Goal: Task Accomplishment & Management: Complete application form

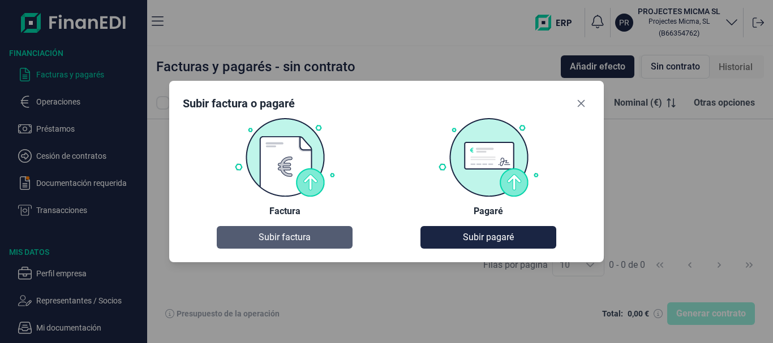
click at [281, 238] on span "Subir factura" at bounding box center [285, 238] width 52 height 14
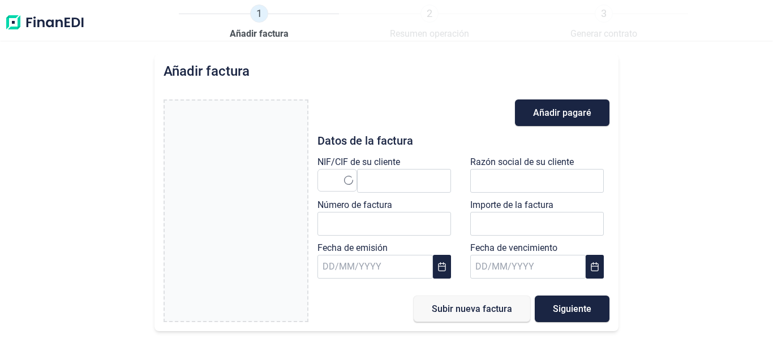
type input "0,00 €"
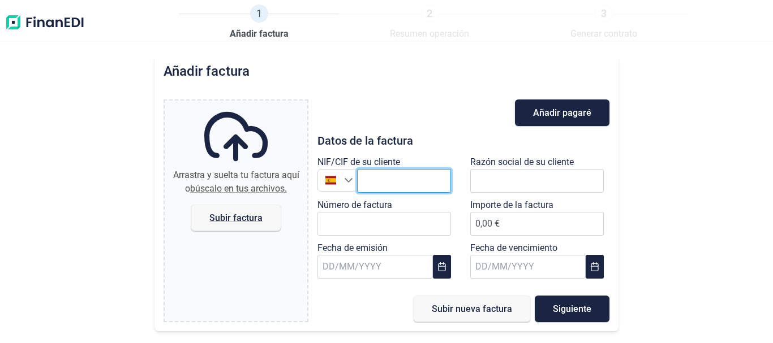
click at [394, 184] on input "text" at bounding box center [404, 181] width 94 height 24
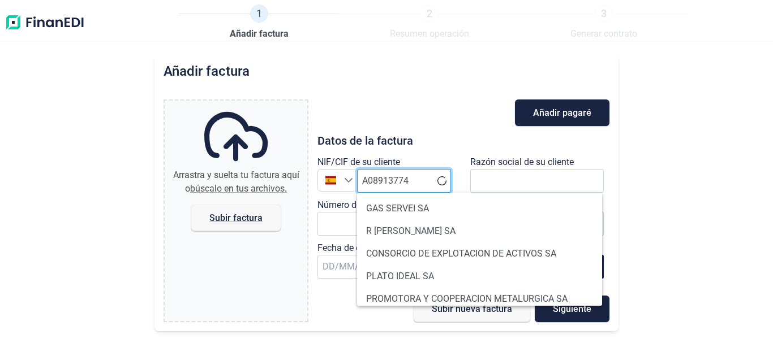
type input "A08913774"
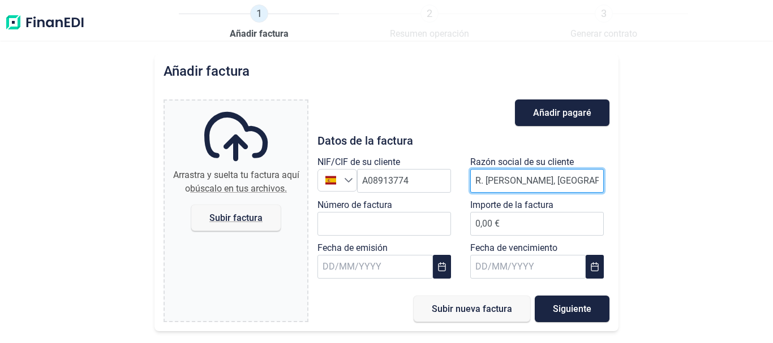
type input "R. [PERSON_NAME], [GEOGRAPHIC_DATA]"
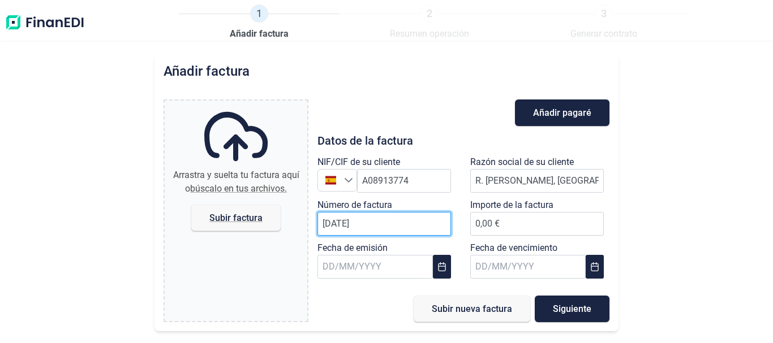
type input "[DATE]"
type input "17.243,93 €"
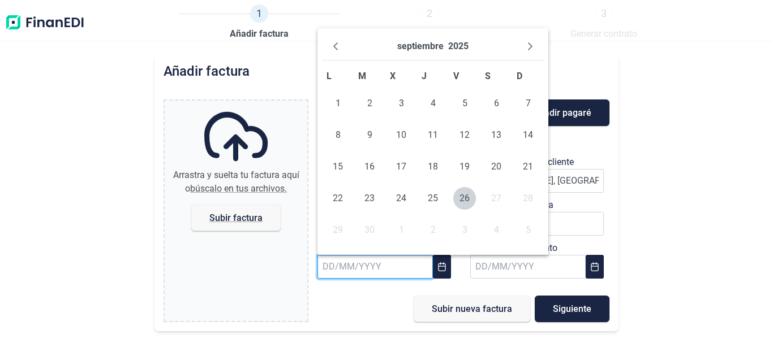
click at [414, 275] on input "text" at bounding box center [374, 267] width 115 height 24
type input "[DATE]"
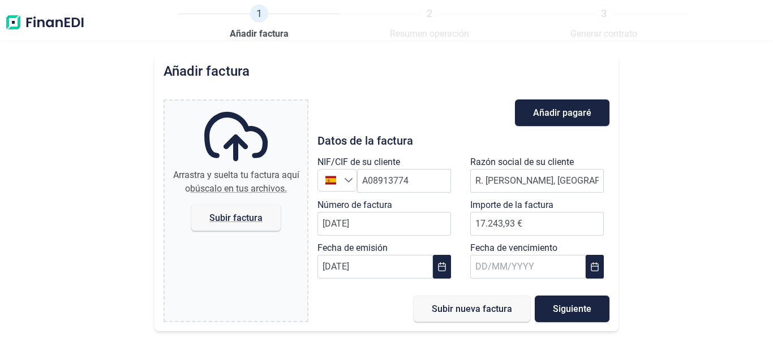
click at [657, 209] on div "Añadir factura Arrastra y suelta tu factura aquí o búscalo en tus archivos. Sub…" at bounding box center [386, 198] width 773 height 289
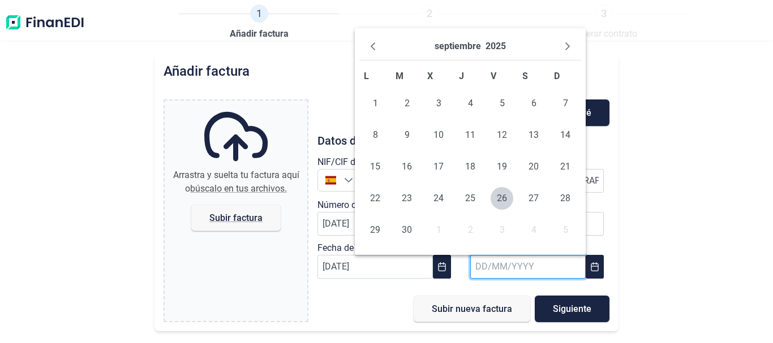
click at [494, 269] on input "text" at bounding box center [527, 267] width 115 height 24
click at [479, 266] on input "text" at bounding box center [527, 267] width 115 height 24
type input "[DATE]"
click at [666, 283] on div "Añadir factura Arrastra y suelta tu factura aquí o búscalo en tus archivos. Sub…" at bounding box center [386, 198] width 773 height 289
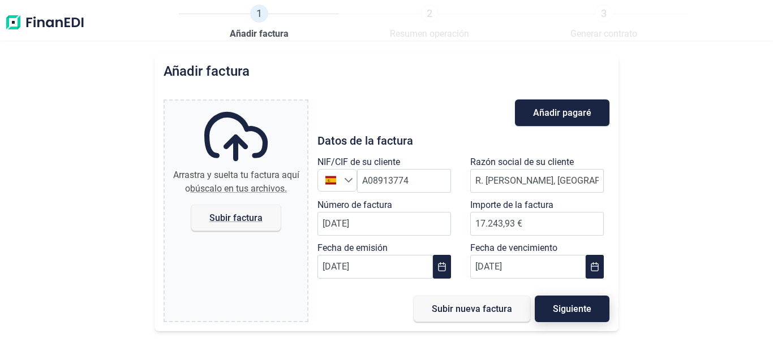
click at [578, 308] on span "Siguiente" at bounding box center [572, 309] width 38 height 8
click at [548, 111] on span "Añadir pagaré" at bounding box center [562, 113] width 58 height 8
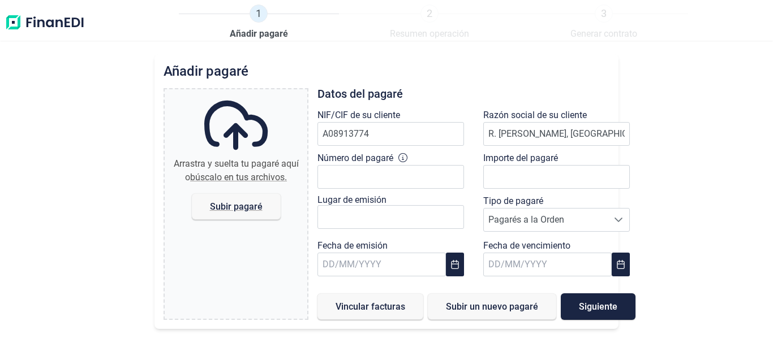
type input "A08913774"
type input "R. [PERSON_NAME], [GEOGRAPHIC_DATA]"
type input "17.243,93 €"
type input "[DATE]"
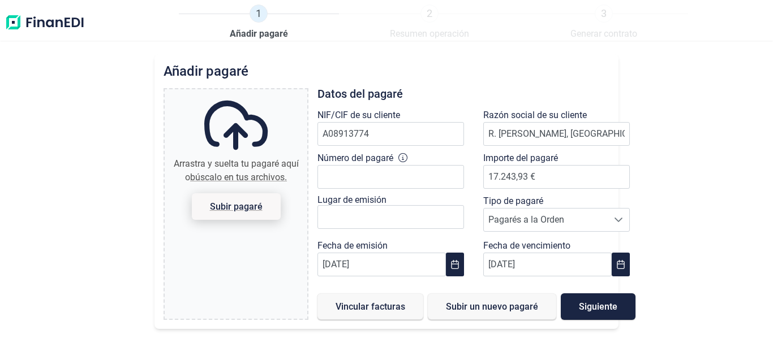
click at [210, 209] on span "Subir pagaré" at bounding box center [236, 207] width 53 height 8
click at [210, 93] on input "Arrastra y suelta tu pagaré aquí o búscalo en tus archivos. Subir pagaré" at bounding box center [236, 90] width 143 height 3
type input "C:\fakepath\Pagaré_R.Martí_Callís_SA_n.fra.[DATE]_vt.[DATE].PDF"
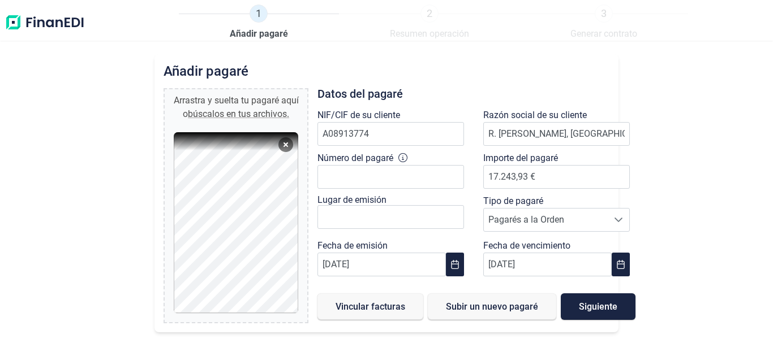
drag, startPoint x: 374, startPoint y: 308, endPoint x: 299, endPoint y: 309, distance: 75.2
click at [299, 309] on div "Arrastra y suelta tu [PERSON_NAME] aquí o búscalos en tus archivos. Pagaré_R.Ma…" at bounding box center [386, 205] width 446 height 235
click at [330, 173] on input "Número del pagaré" at bounding box center [390, 177] width 147 height 24
type input "9920610282423"
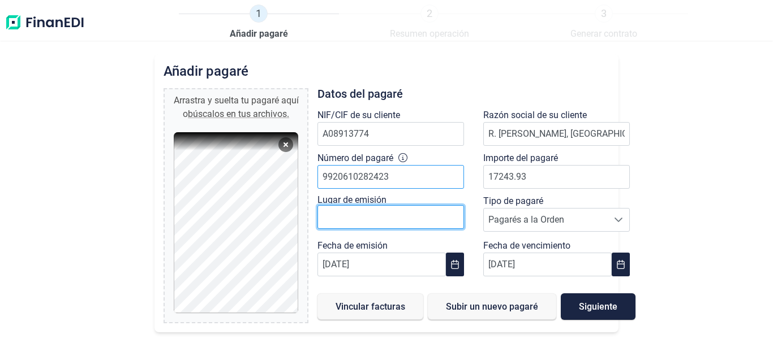
type input "17.243,93 €"
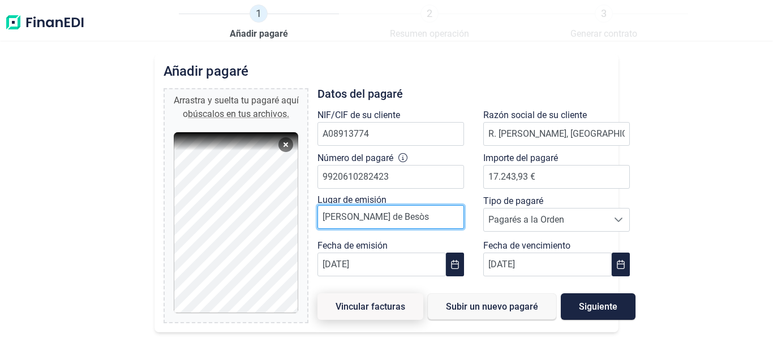
type input "[PERSON_NAME] de Besòs"
click at [398, 311] on span "Vincular facturas" at bounding box center [370, 307] width 70 height 8
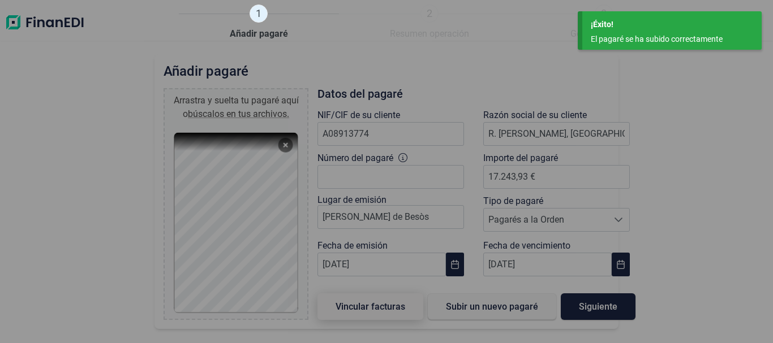
type input "0,00 €"
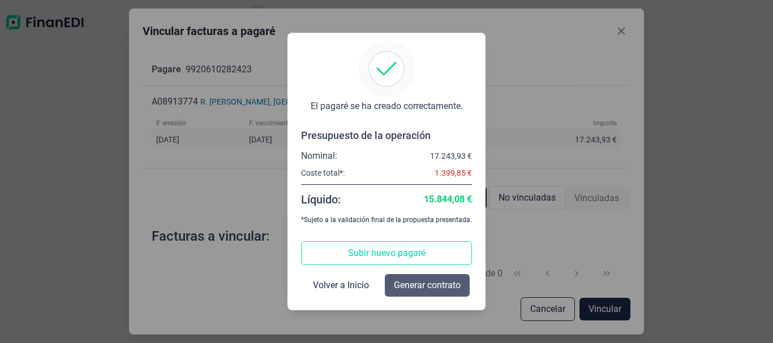
click at [404, 282] on span "Generar contrato" at bounding box center [427, 286] width 67 height 14
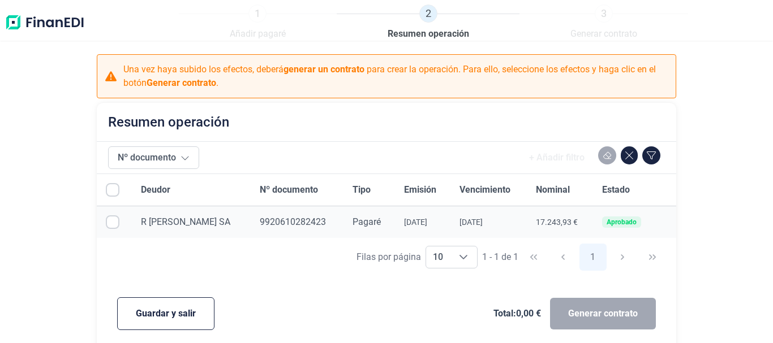
checkbox input "true"
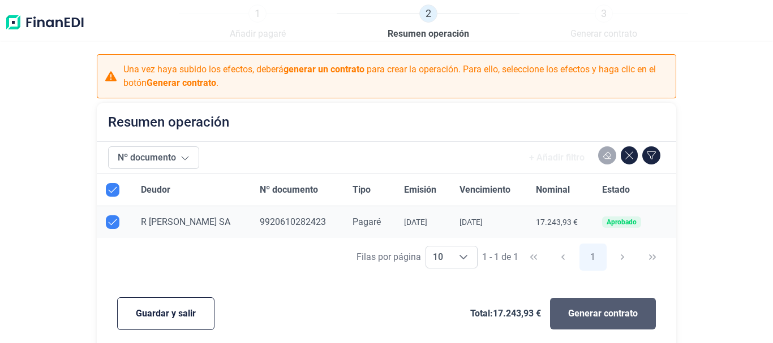
click at [606, 308] on span "Generar contrato" at bounding box center [603, 314] width 70 height 14
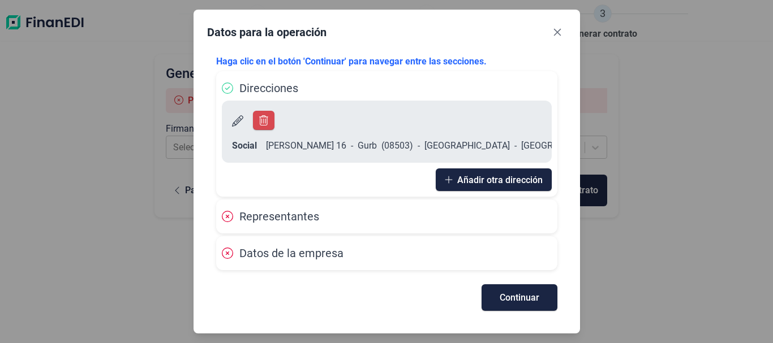
click at [227, 248] on icon at bounding box center [227, 253] width 11 height 11
click at [233, 247] on span "Datos de la empresa" at bounding box center [283, 254] width 122 height 14
click at [294, 247] on span "Datos de la empresa" at bounding box center [291, 254] width 104 height 14
click at [266, 210] on span "Representantes" at bounding box center [279, 217] width 80 height 14
click at [488, 288] on button "Continuar" at bounding box center [519, 298] width 76 height 27
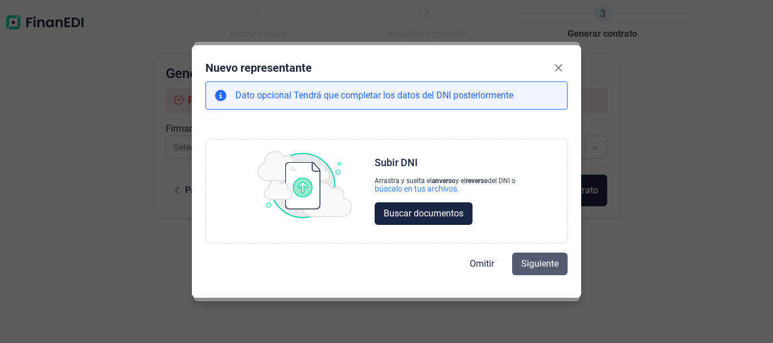
click at [536, 262] on span "Siguiente" at bounding box center [539, 264] width 37 height 14
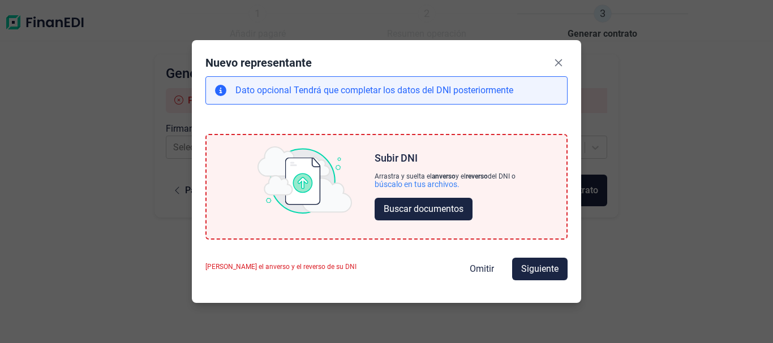
click at [536, 262] on span "Siguiente" at bounding box center [539, 269] width 37 height 14
click at [489, 265] on span "Omitir" at bounding box center [481, 269] width 24 height 14
select select "ES"
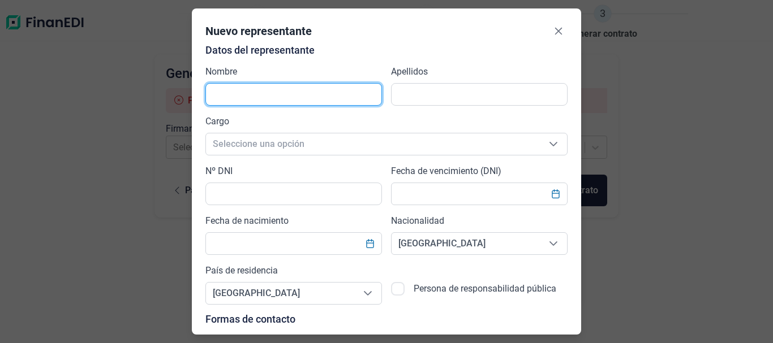
click at [337, 98] on input "text" at bounding box center [293, 94] width 176 height 23
type input "[PERSON_NAME]"
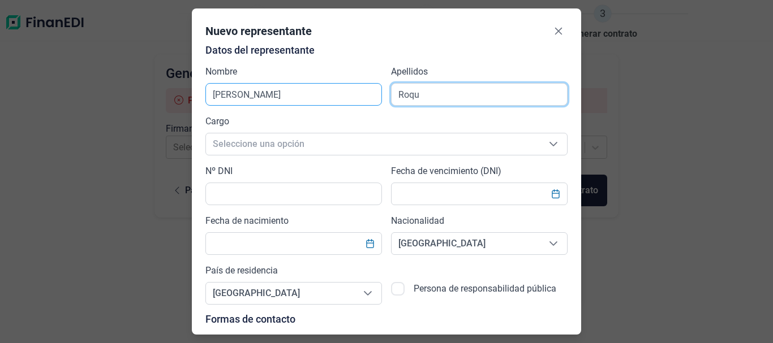
type input "[PERSON_NAME]"
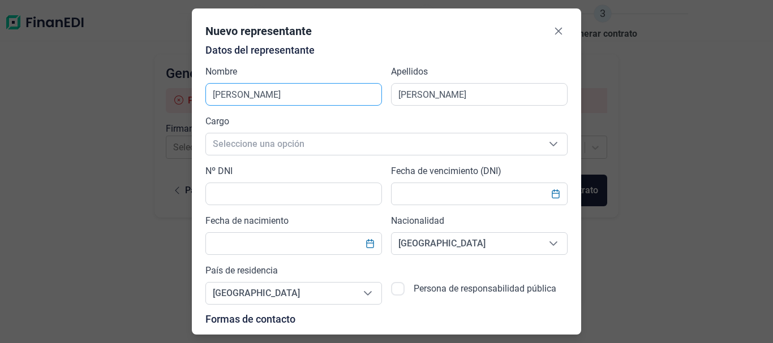
scroll to position [13, 7]
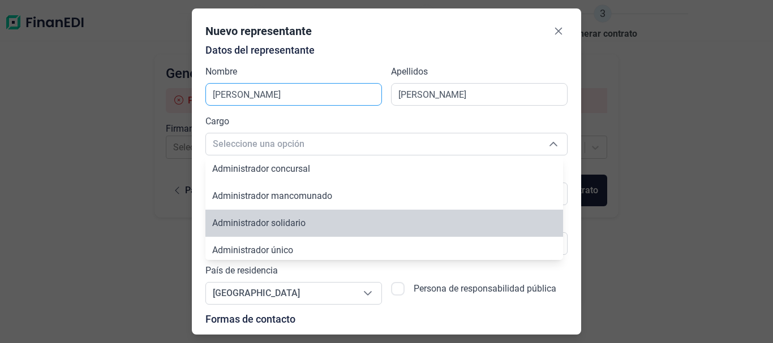
type input "Administrador solidario"
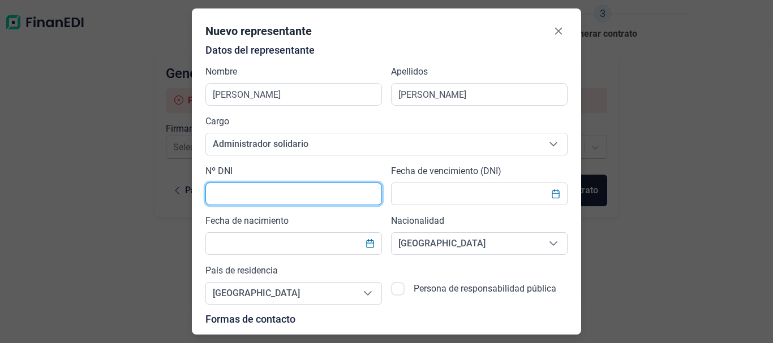
click at [352, 193] on input "text" at bounding box center [293, 194] width 176 height 23
type input "33942395F"
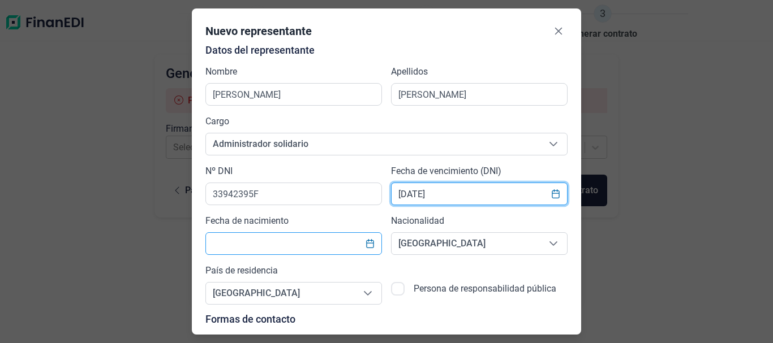
type input "[DATE]"
click at [274, 246] on input "text" at bounding box center [293, 243] width 176 height 23
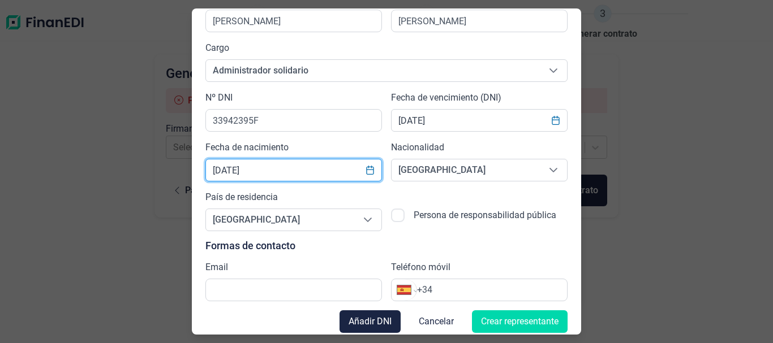
scroll to position [81, 0]
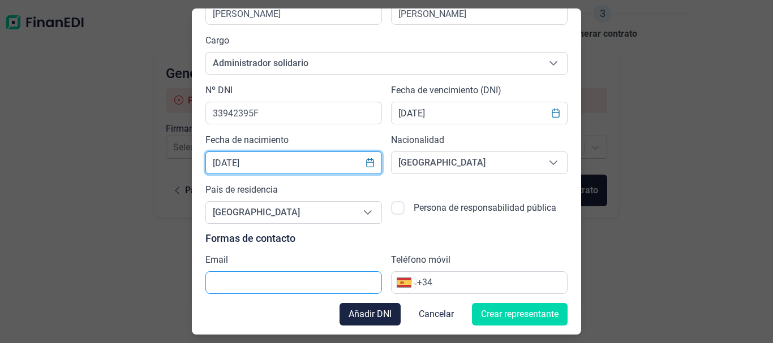
type input "[DATE]"
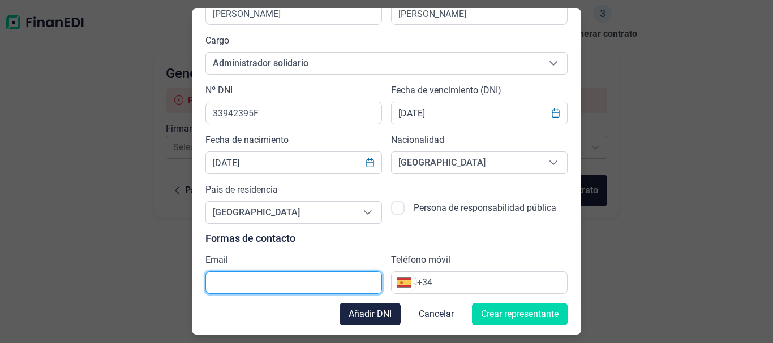
click at [269, 278] on input "text" at bounding box center [293, 283] width 176 height 23
type input "[EMAIL_ADDRESS][DOMAIN_NAME]"
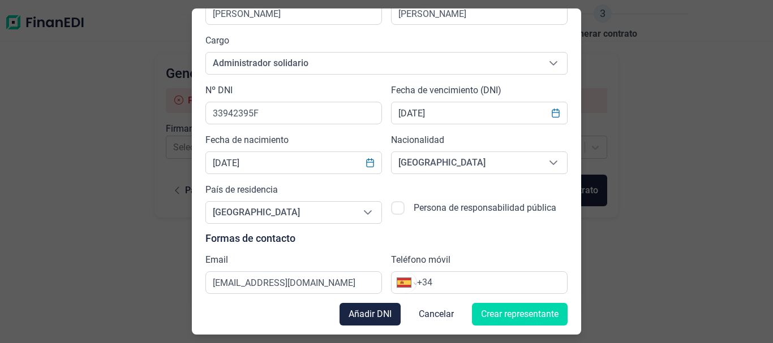
click at [468, 278] on input "+34" at bounding box center [492, 283] width 150 height 14
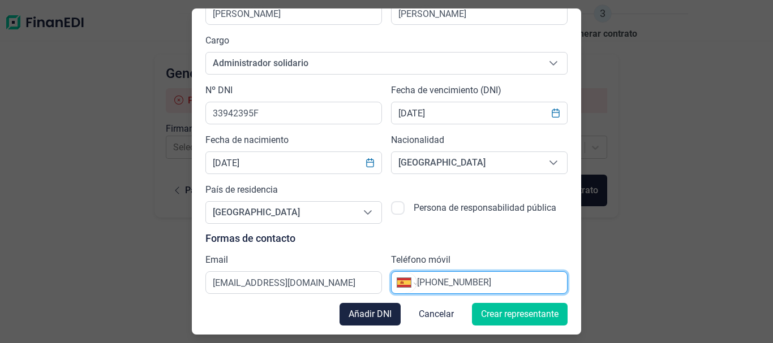
type input "[PHONE_NUMBER]"
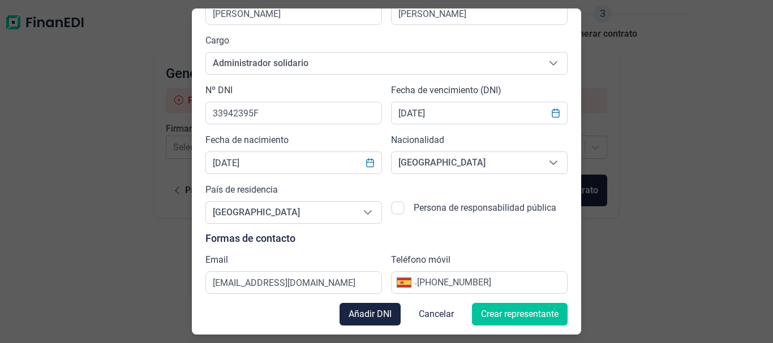
click at [483, 316] on span "Crear representante" at bounding box center [519, 315] width 77 height 14
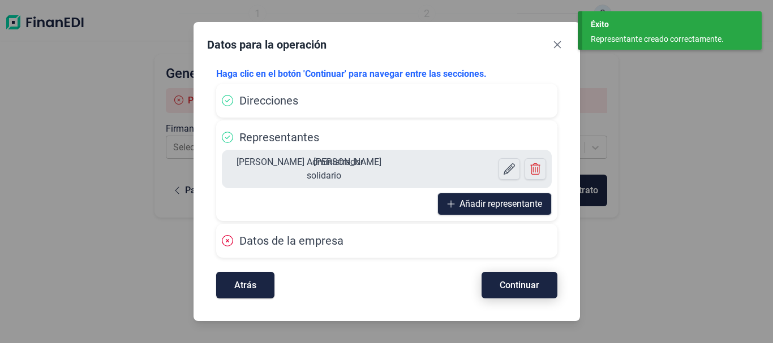
click at [501, 287] on span "Continuar" at bounding box center [519, 285] width 40 height 8
select select "ES"
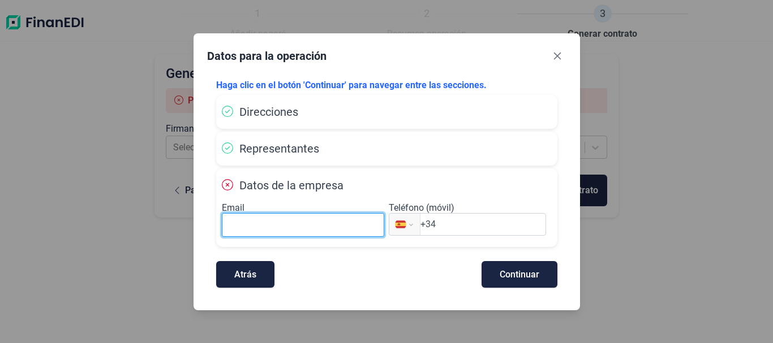
click at [317, 225] on input at bounding box center [303, 225] width 163 height 24
type input "[EMAIL_ADDRESS][DOMAIN_NAME]"
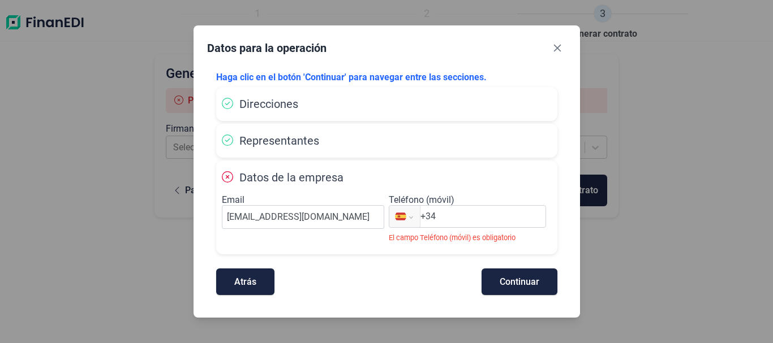
click at [469, 214] on input "+34" at bounding box center [482, 217] width 125 height 14
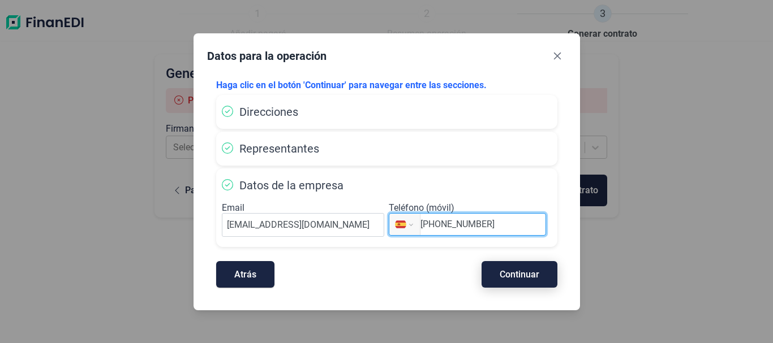
type input "[PHONE_NUMBER]"
click at [512, 278] on span "Continuar" at bounding box center [519, 274] width 40 height 8
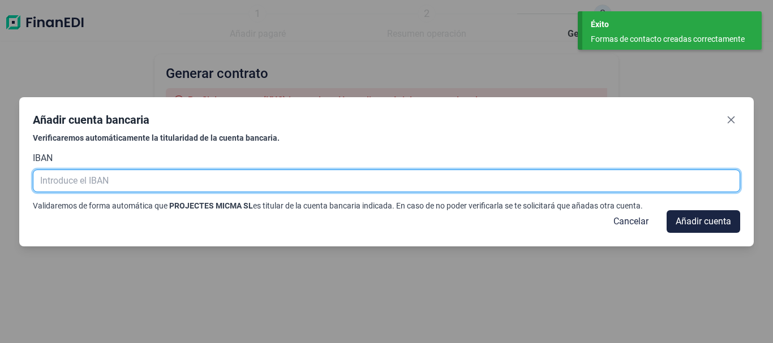
click at [116, 184] on input "text" at bounding box center [386, 181] width 707 height 23
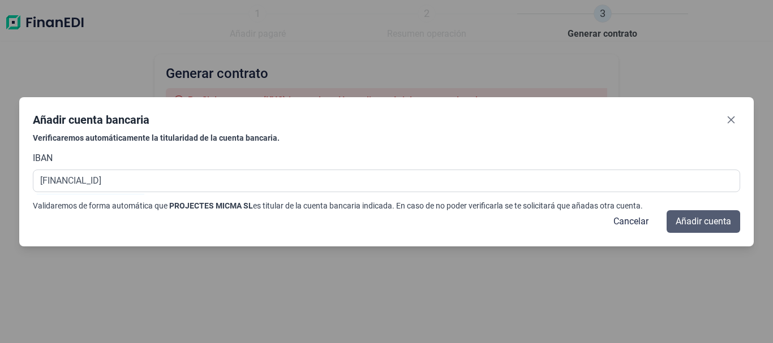
type input "[FINANCIAL_ID]"
click at [681, 225] on span "Añadir cuenta" at bounding box center [702, 222] width 55 height 14
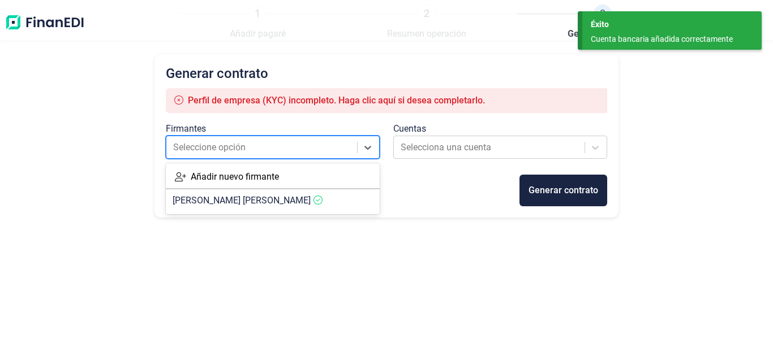
click at [311, 154] on div at bounding box center [262, 148] width 179 height 16
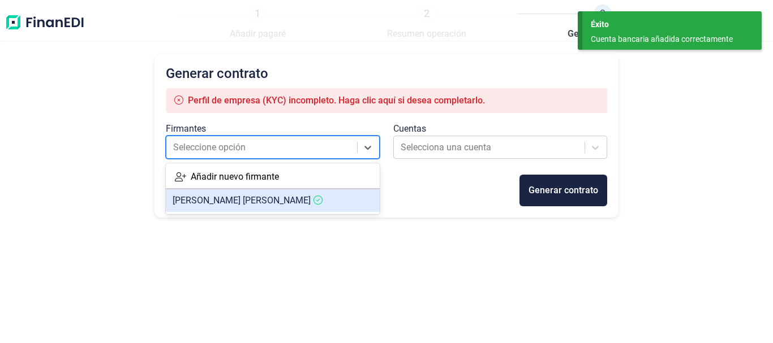
click at [318, 201] on article "[PERSON_NAME]" at bounding box center [273, 200] width 214 height 23
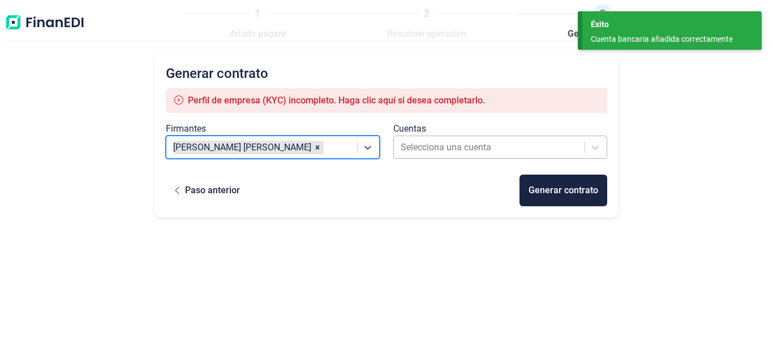
click at [428, 149] on div at bounding box center [489, 148] width 179 height 16
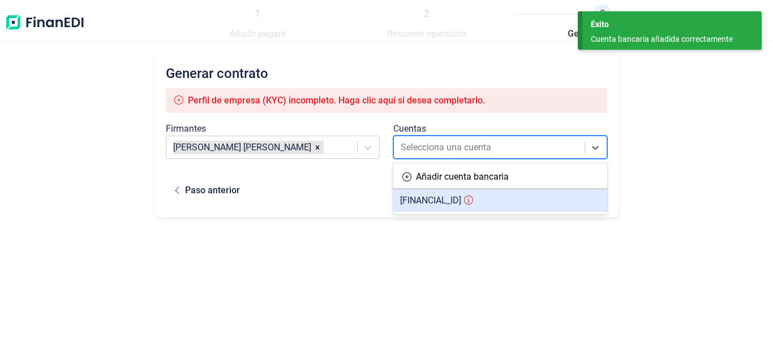
click at [433, 204] on span "[FINANCIAL_ID]" at bounding box center [430, 200] width 61 height 11
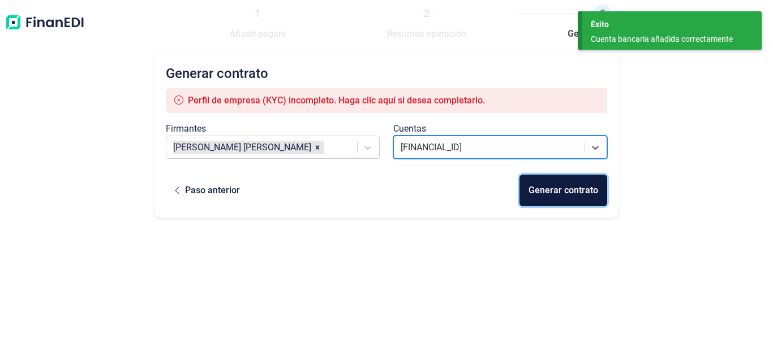
click at [543, 184] on div "Generar contrato" at bounding box center [563, 191] width 70 height 14
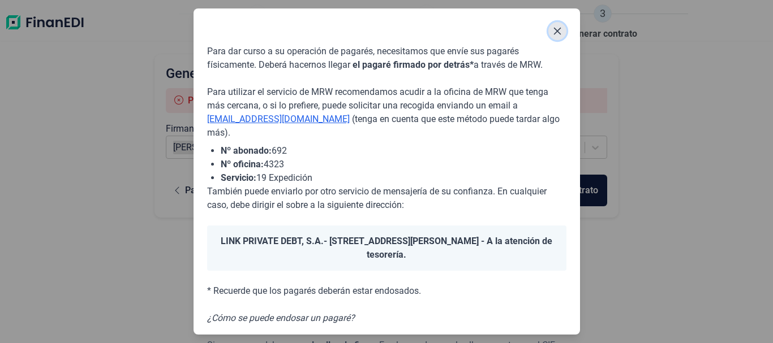
click at [559, 28] on icon "Close" at bounding box center [556, 31] width 7 height 7
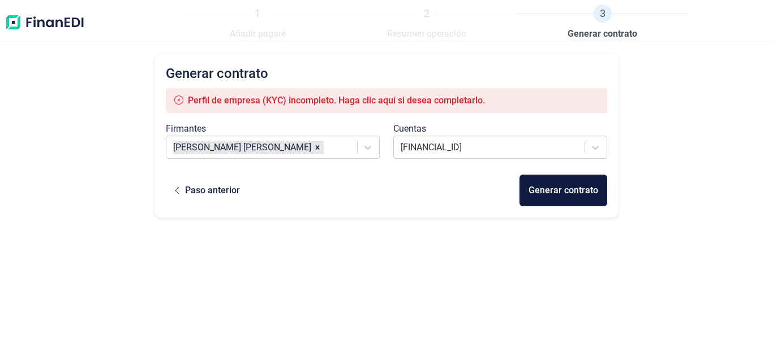
click at [462, 95] on span "Perfil de empresa (KYC) incompleto. Haga clic aquí si desea completarlo." at bounding box center [336, 100] width 297 height 11
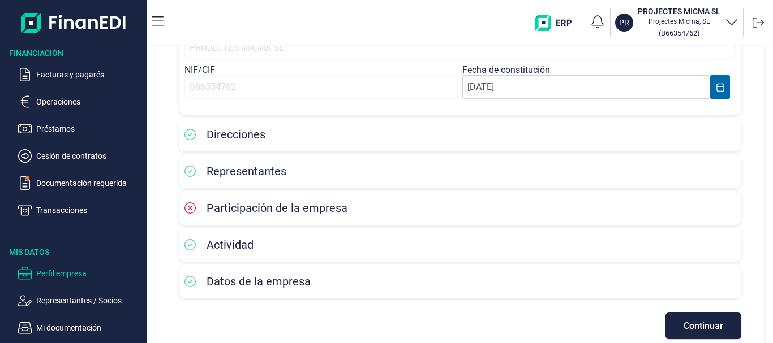
scroll to position [156, 0]
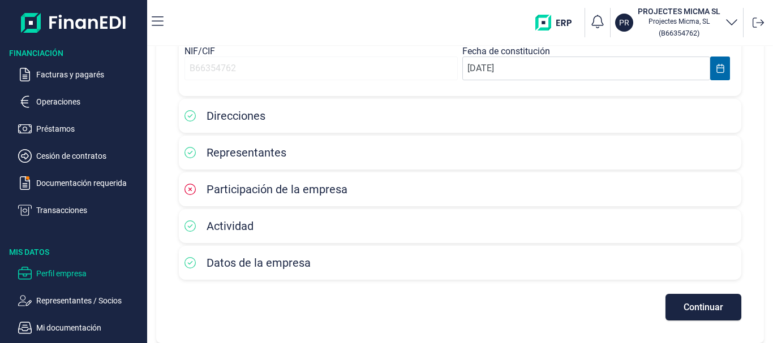
click at [266, 197] on div "Participación de la empresa" at bounding box center [459, 189] width 551 height 17
click at [267, 188] on span "Participación de la empresa" at bounding box center [276, 190] width 141 height 14
click at [708, 304] on span "Continuar" at bounding box center [703, 307] width 40 height 8
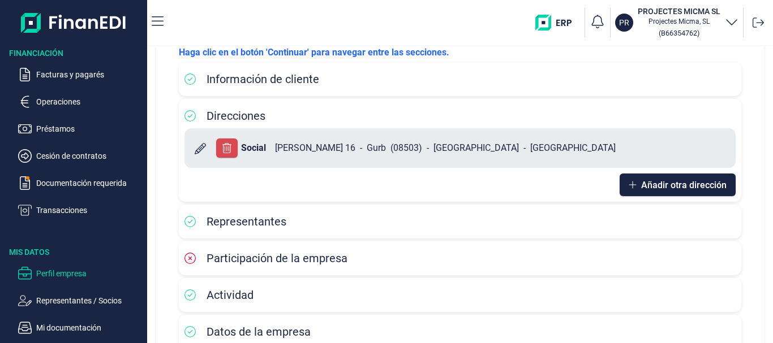
scroll to position [123, 0]
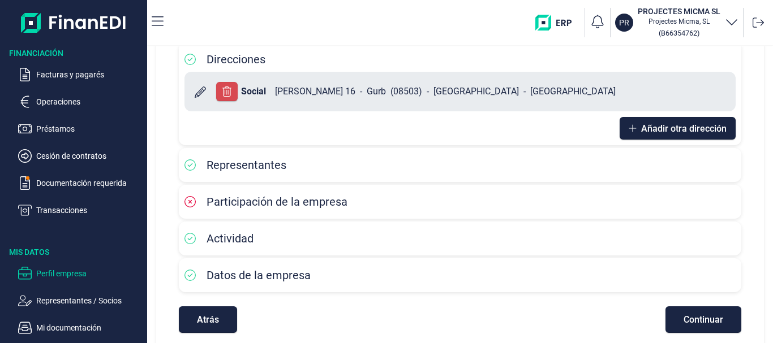
click at [262, 203] on span "Participación de la empresa" at bounding box center [276, 202] width 141 height 14
click at [188, 199] on icon at bounding box center [189, 201] width 11 height 11
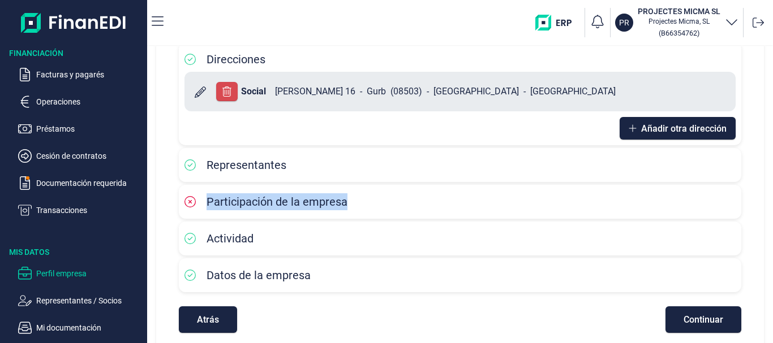
click at [188, 199] on icon at bounding box center [189, 201] width 11 height 11
click at [700, 324] on span "Continuar" at bounding box center [703, 320] width 40 height 8
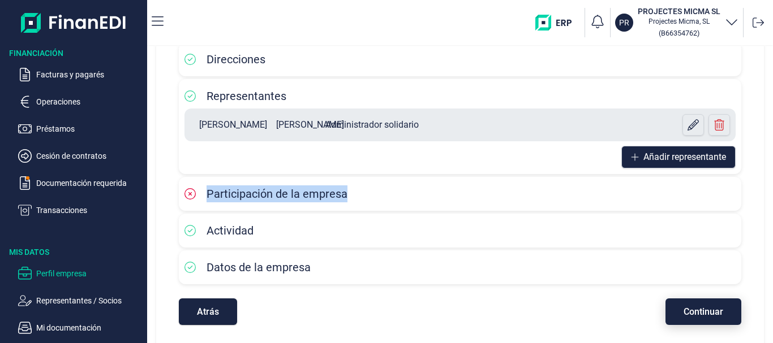
click at [722, 305] on button "Continuar" at bounding box center [703, 312] width 76 height 27
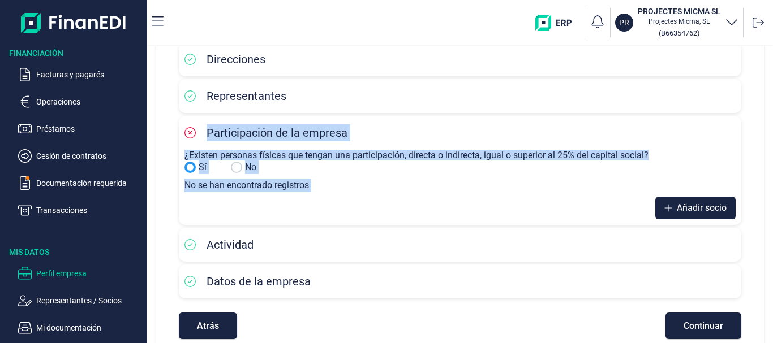
click at [234, 167] on input "Sí" at bounding box center [236, 167] width 11 height 11
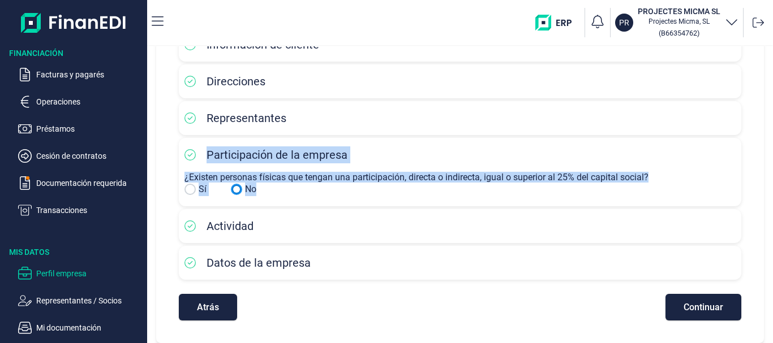
click at [234, 188] on input "Sí" at bounding box center [236, 189] width 11 height 11
click at [239, 190] on input "Sí" at bounding box center [236, 189] width 11 height 11
click at [238, 189] on input "Sí" at bounding box center [236, 189] width 11 height 11
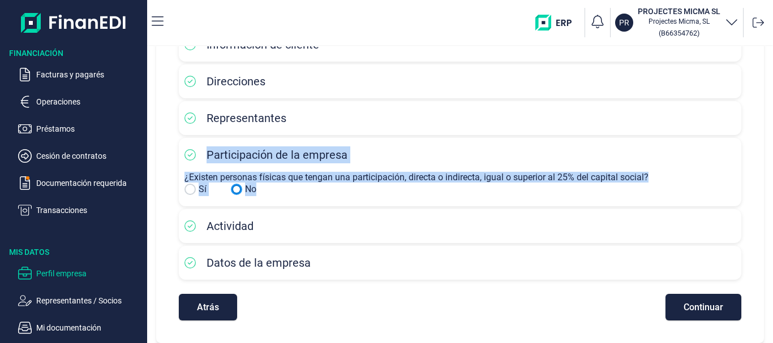
click at [238, 189] on input "Sí" at bounding box center [236, 189] width 11 height 11
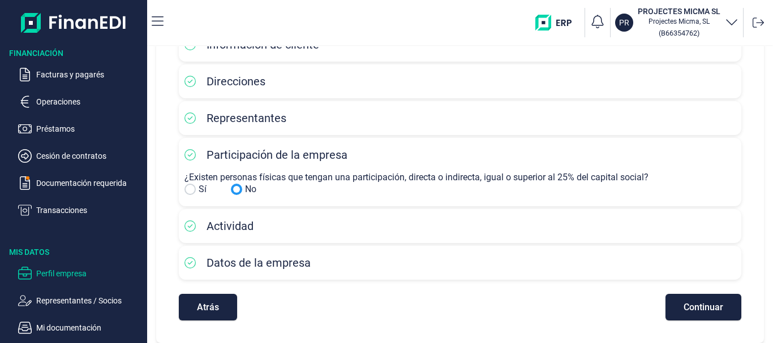
click at [295, 316] on div "Atrás Continuar" at bounding box center [460, 302] width 562 height 38
click at [234, 188] on input "Sí" at bounding box center [236, 189] width 11 height 11
click at [683, 310] on span "Continuar" at bounding box center [703, 307] width 40 height 8
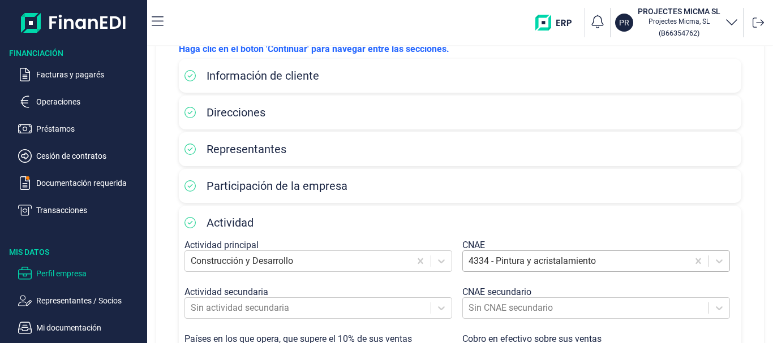
scroll to position [302, 0]
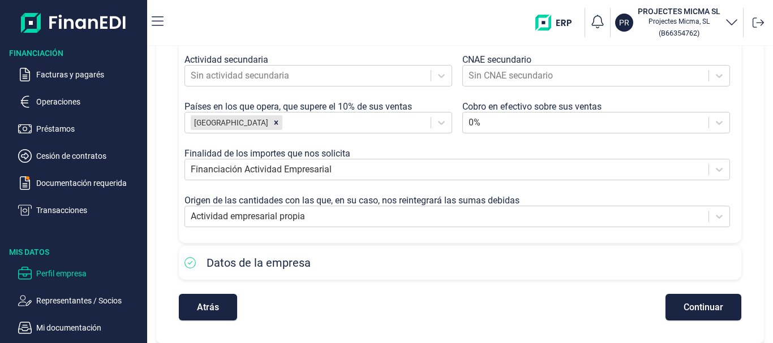
click at [656, 305] on div "Atrás Continuar" at bounding box center [460, 302] width 562 height 38
click at [665, 307] on button "Continuar" at bounding box center [703, 307] width 76 height 27
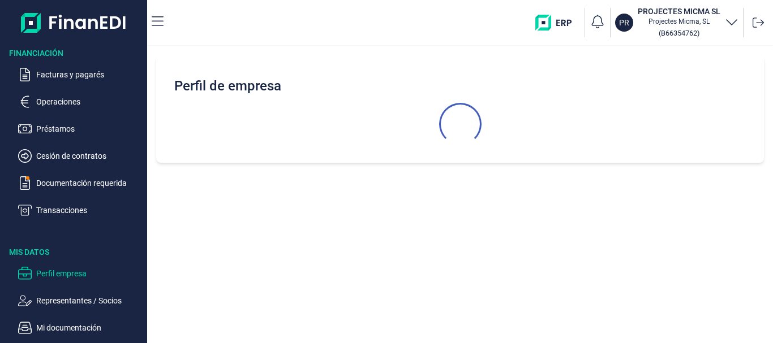
select select "ES"
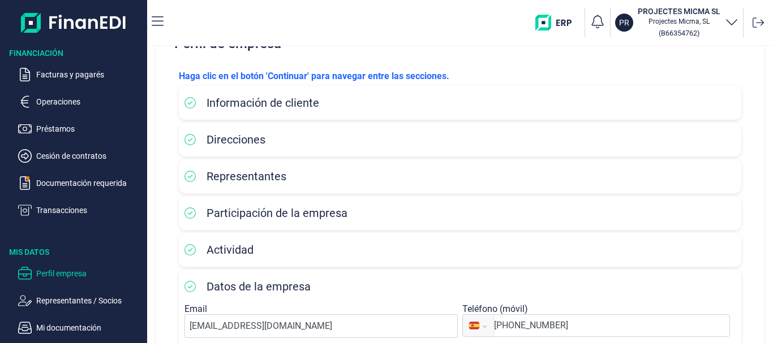
scroll to position [111, 0]
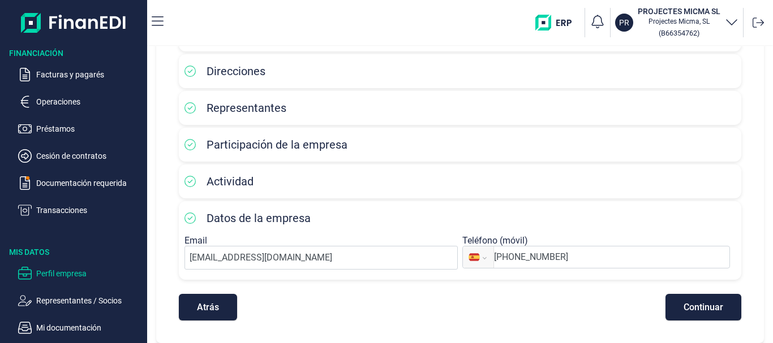
click at [698, 292] on div "Atrás Continuar" at bounding box center [460, 302] width 562 height 38
click at [698, 305] on span "Continuar" at bounding box center [703, 307] width 40 height 8
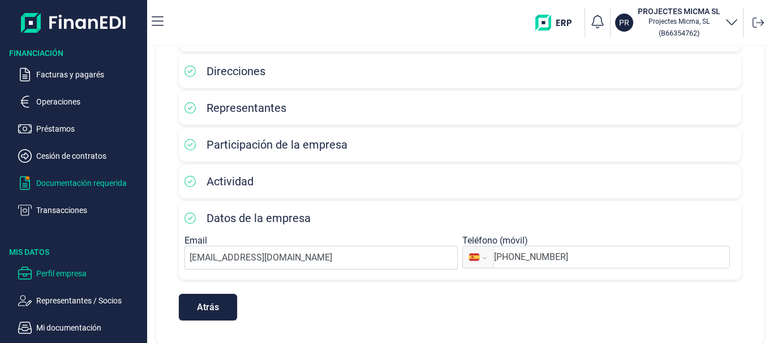
click at [94, 185] on p "Documentación requerida" at bounding box center [89, 183] width 106 height 14
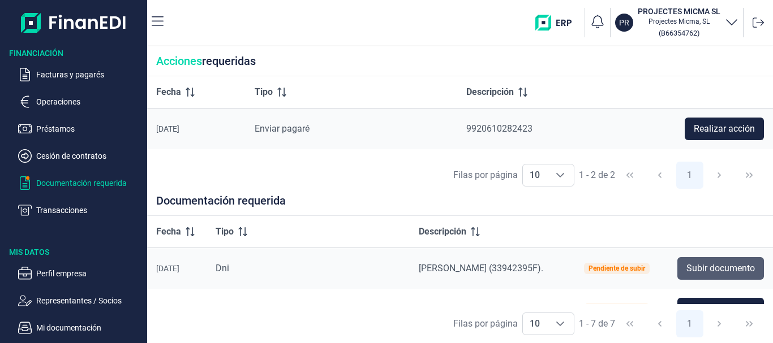
click at [709, 269] on span "Subir documento" at bounding box center [720, 269] width 68 height 14
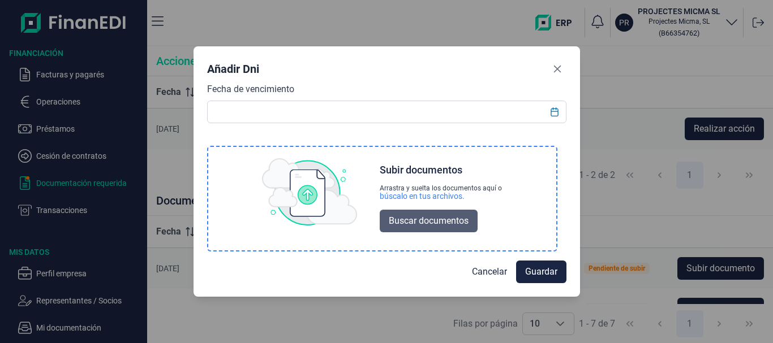
click at [424, 221] on span "Buscar documentos" at bounding box center [429, 221] width 80 height 14
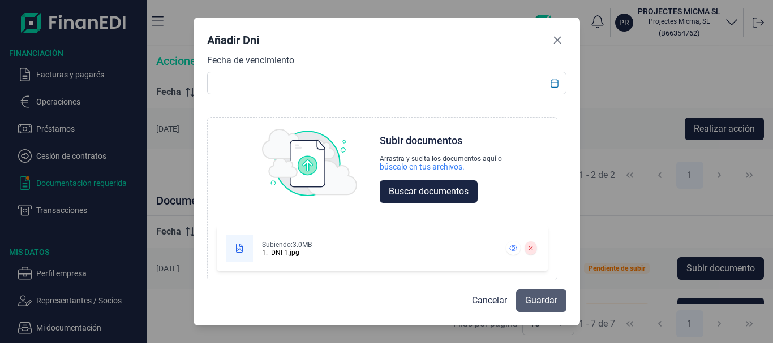
click at [537, 295] on span "Guardar" at bounding box center [541, 301] width 32 height 14
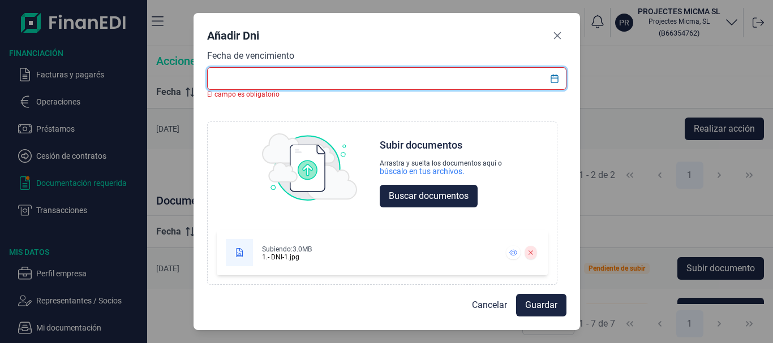
click at [259, 77] on input "text" at bounding box center [386, 78] width 359 height 23
type input "dni1"
click at [548, 300] on span "Guardar" at bounding box center [541, 306] width 32 height 14
click at [308, 80] on input "text" at bounding box center [386, 78] width 359 height 23
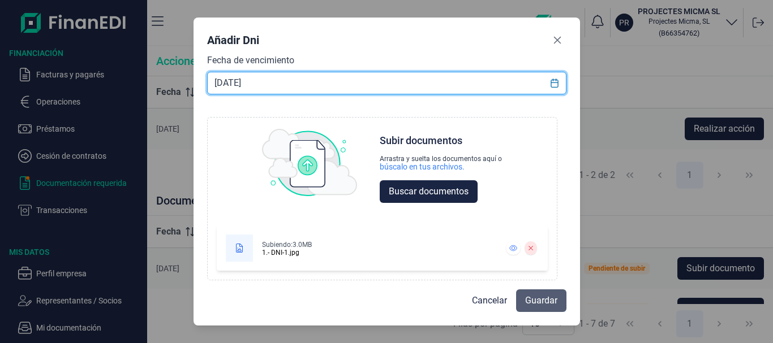
type input "[DATE]"
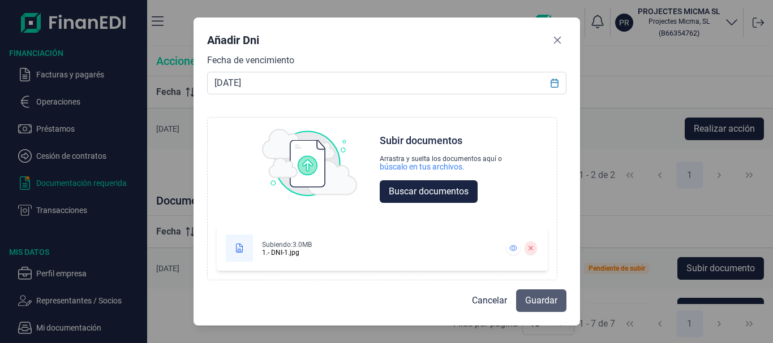
click at [540, 302] on span "Guardar" at bounding box center [541, 301] width 32 height 14
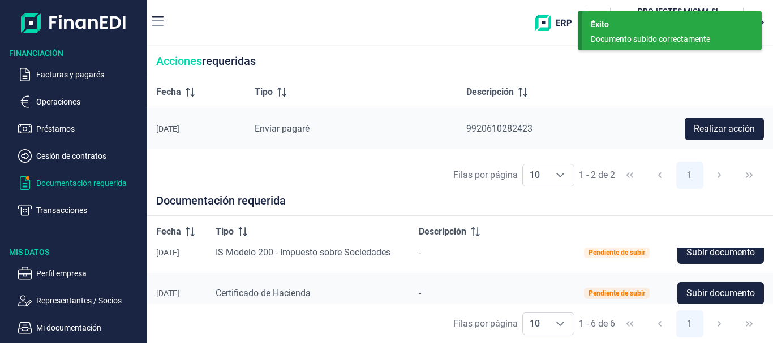
scroll to position [113, 0]
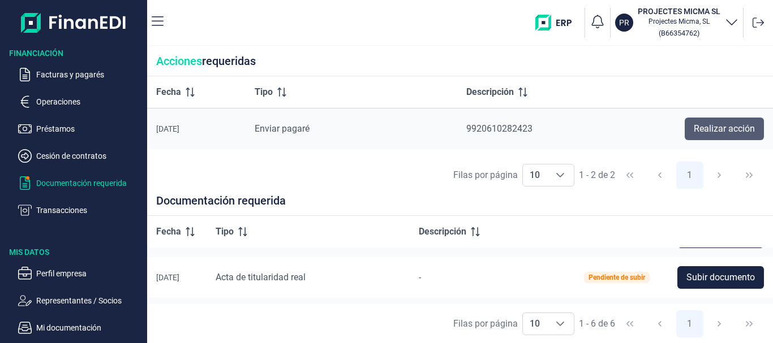
click at [703, 132] on span "Realizar acción" at bounding box center [723, 129] width 61 height 14
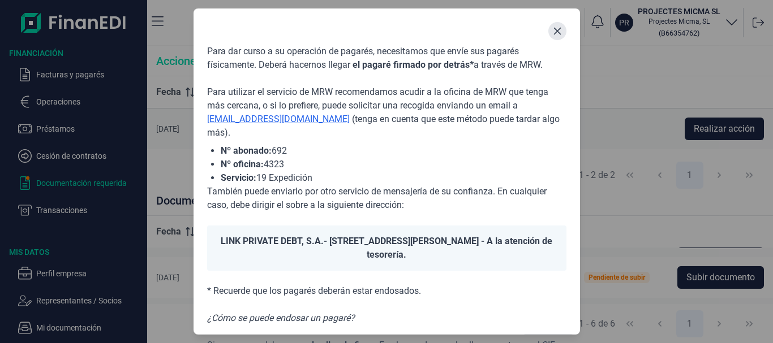
click at [549, 32] on button "Close" at bounding box center [557, 31] width 18 height 18
